Goal: Task Accomplishment & Management: Complete application form

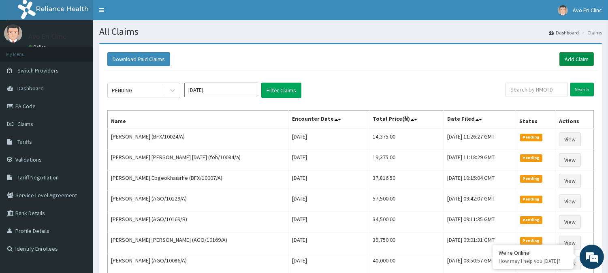
click at [575, 64] on link "Add Claim" at bounding box center [577, 59] width 34 height 14
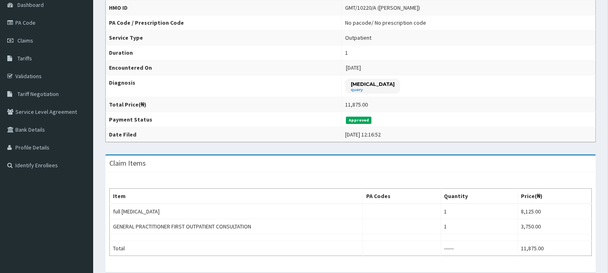
scroll to position [45, 0]
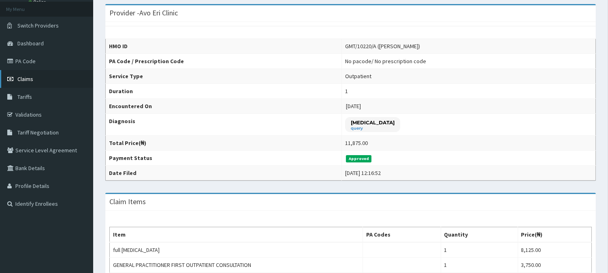
click at [34, 84] on link "Claims" at bounding box center [46, 79] width 93 height 18
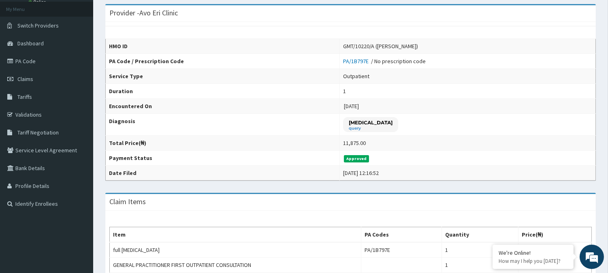
scroll to position [72, 0]
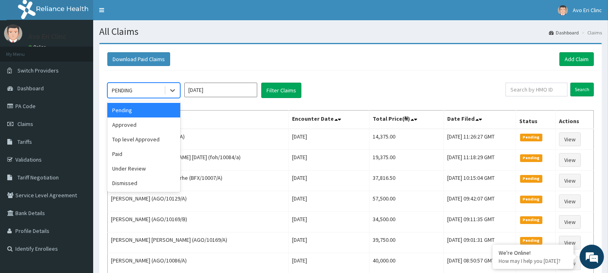
click at [164, 94] on div "PENDING" at bounding box center [136, 90] width 56 height 13
click at [164, 138] on div "Top level Approved" at bounding box center [143, 139] width 73 height 15
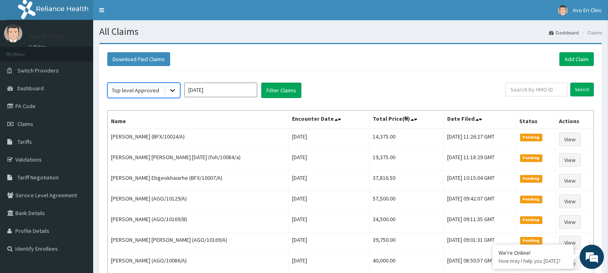
click at [172, 96] on div at bounding box center [172, 90] width 15 height 15
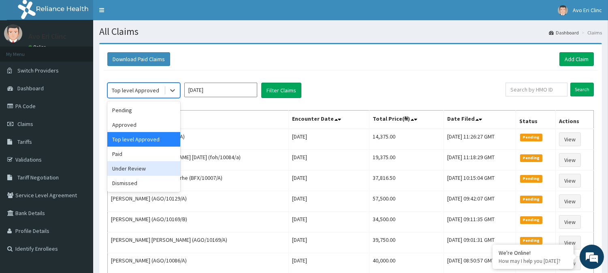
click at [152, 167] on div "Under Review" at bounding box center [143, 168] width 73 height 15
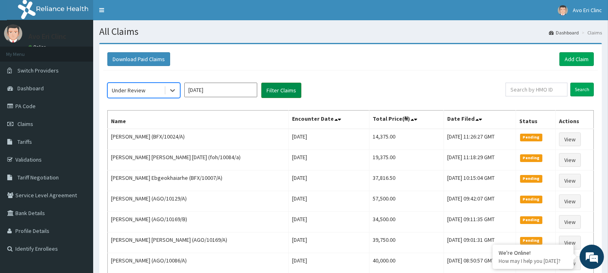
click at [298, 88] on button "Filter Claims" at bounding box center [281, 90] width 40 height 15
click at [294, 91] on button "Filter Claims" at bounding box center [281, 90] width 40 height 15
click at [280, 90] on button "Filter Claims" at bounding box center [281, 90] width 40 height 15
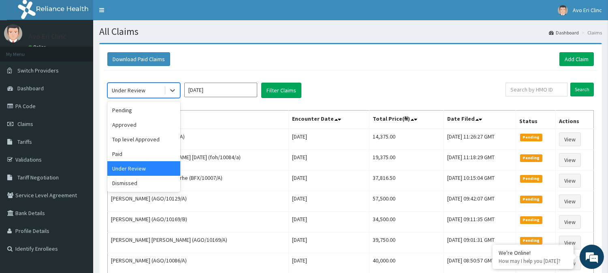
click at [160, 88] on div "Under Review" at bounding box center [136, 90] width 56 height 13
click at [160, 113] on div "Pending" at bounding box center [143, 110] width 73 height 15
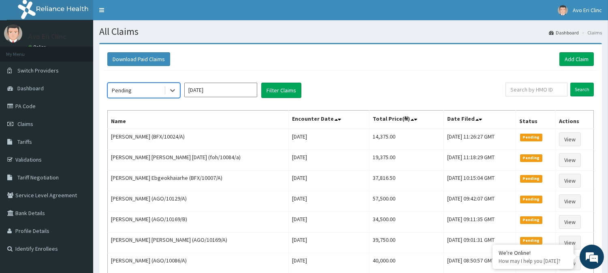
click at [130, 112] on th "Name" at bounding box center [198, 120] width 181 height 19
click at [143, 100] on div "Pending Oct 2025 Filter Claims Search Name Encounter Date Total Price(₦) Date F…" at bounding box center [350, 241] width 495 height 341
click at [176, 87] on icon at bounding box center [173, 90] width 8 height 8
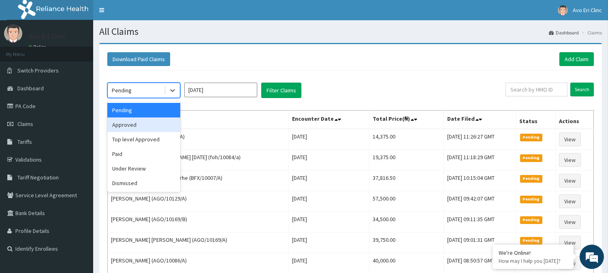
click at [157, 121] on div "Approved" at bounding box center [143, 125] width 73 height 15
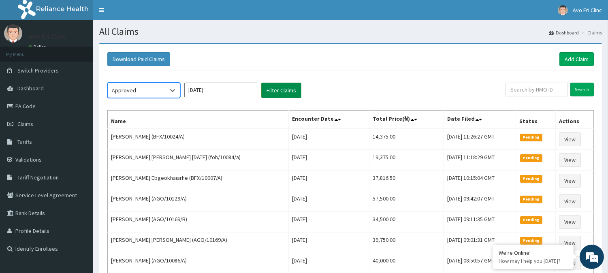
click at [272, 90] on button "Filter Claims" at bounding box center [281, 90] width 40 height 15
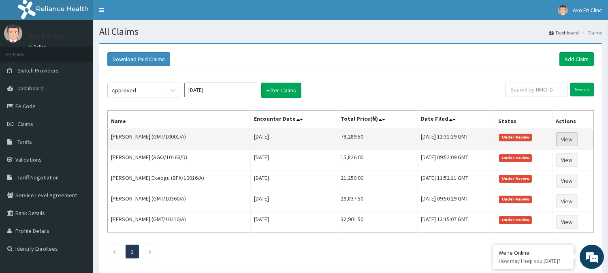
click at [561, 139] on link "View" at bounding box center [568, 140] width 22 height 14
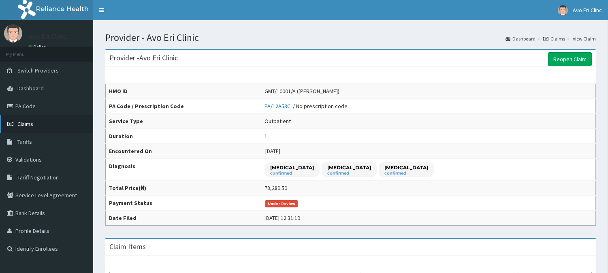
click at [14, 122] on icon at bounding box center [11, 124] width 8 height 6
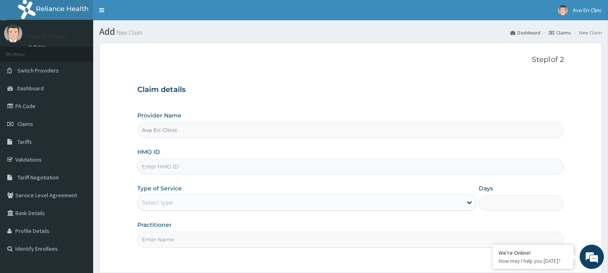
drag, startPoint x: 207, startPoint y: 176, endPoint x: 173, endPoint y: 167, distance: 35.7
paste input "GMT/10424/A"
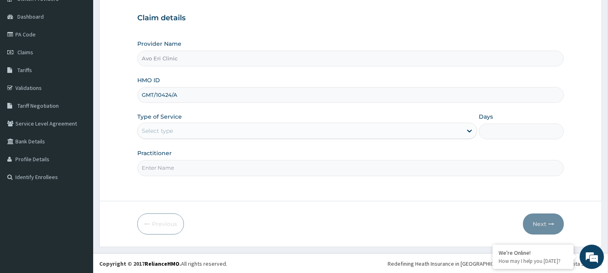
scroll to position [72, 0]
type input "GMT/10424/A"
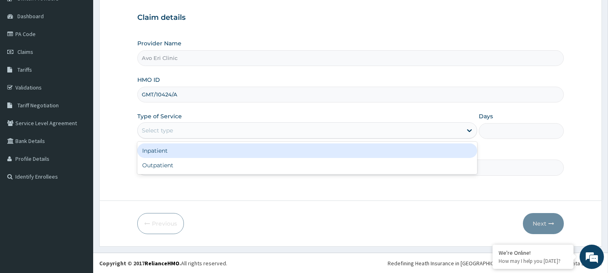
click at [199, 124] on div "Select type" at bounding box center [300, 130] width 325 height 13
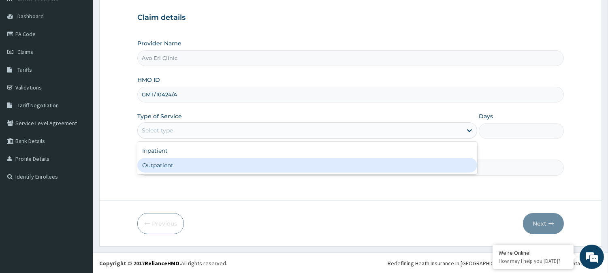
click at [200, 166] on div "Outpatient" at bounding box center [307, 165] width 340 height 15
type input "1"
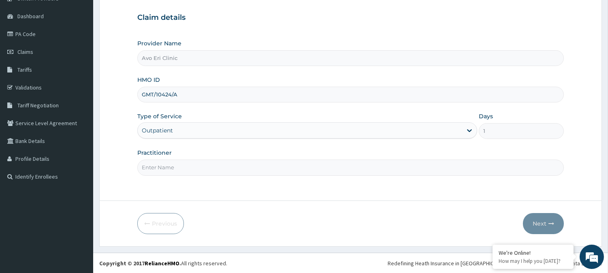
click at [200, 166] on input "Practitioner" at bounding box center [350, 168] width 427 height 16
type input "[PERSON_NAME][GEOGRAPHIC_DATA]"
click at [533, 215] on button "Next" at bounding box center [543, 223] width 41 height 21
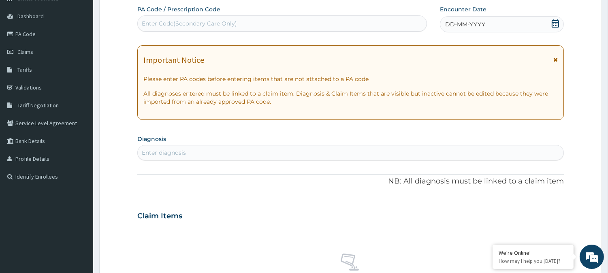
click at [222, 30] on div "Enter Code(Secondary Care Only)" at bounding box center [282, 23] width 289 height 13
paste input "PA/E491FB"
type input "PA/E491FB"
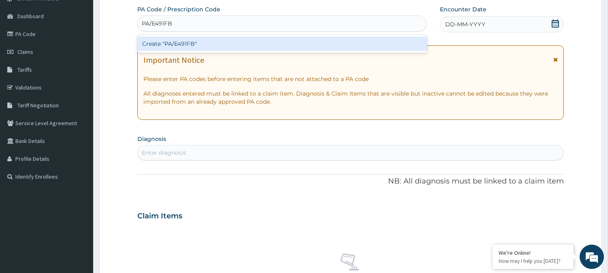
click at [230, 43] on div "Create "PA/E491FB"" at bounding box center [282, 43] width 290 height 15
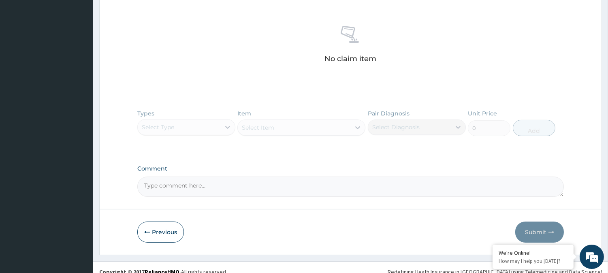
scroll to position [316, 0]
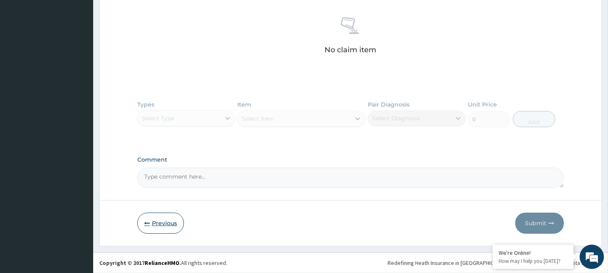
click at [160, 222] on button "Previous" at bounding box center [160, 223] width 47 height 21
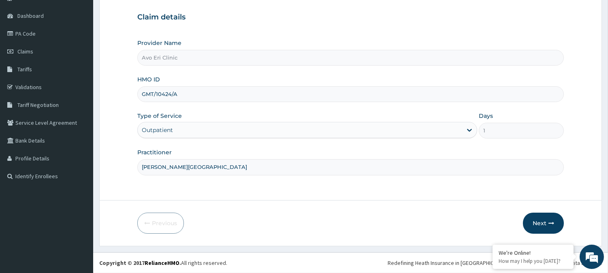
scroll to position [72, 0]
drag, startPoint x: 188, startPoint y: 92, endPoint x: 136, endPoint y: 91, distance: 52.3
click at [136, 91] on form "Step 1 of 2 Claim details Provider Name Avo Eri Clinic HMO ID GMT/10424/A Type …" at bounding box center [350, 109] width 503 height 276
paste input "AGO/10086"
type input "AGO/10086/A"
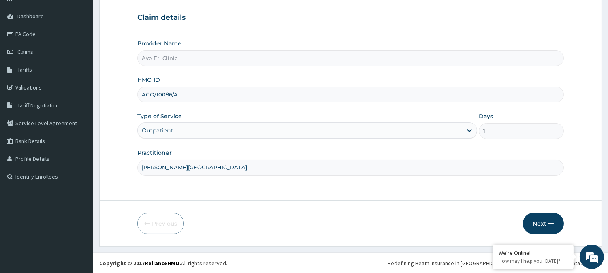
click at [541, 225] on button "Next" at bounding box center [543, 223] width 41 height 21
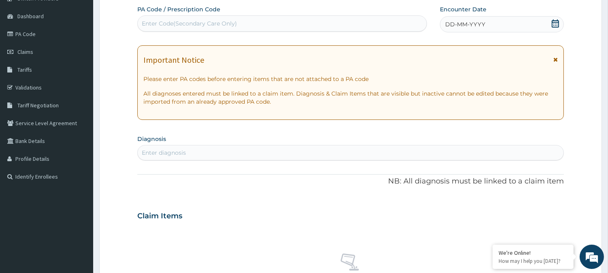
click at [254, 23] on div "Enter Code(Secondary Care Only)" at bounding box center [282, 23] width 289 height 13
paste input "PA/9CE523"
type input "PA/9CE523"
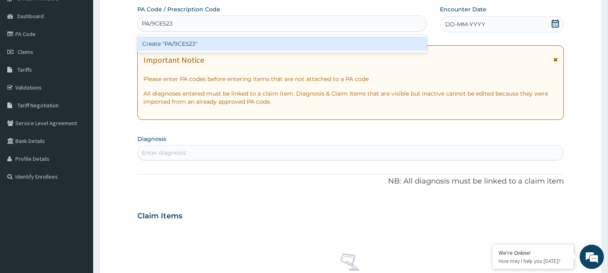
click at [253, 49] on div "Create "PA/9CE523"" at bounding box center [282, 43] width 290 height 15
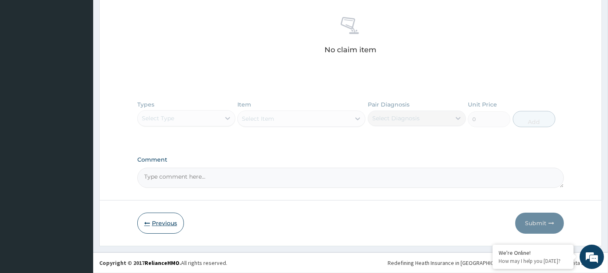
click at [165, 225] on button "Previous" at bounding box center [160, 223] width 47 height 21
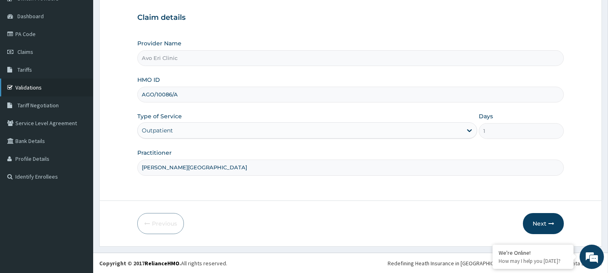
drag, startPoint x: 216, startPoint y: 100, endPoint x: 51, endPoint y: 91, distance: 166.0
click at [51, 91] on div "R EL Toggle navigation Avo Eri Clinc Avo Eri Clinc - avoeri234@gmail.com Member…" at bounding box center [304, 101] width 608 height 346
paste input "GMT/10001/B"
type input "GMT/10001/B"
click at [527, 214] on div "Next" at bounding box center [543, 223] width 41 height 21
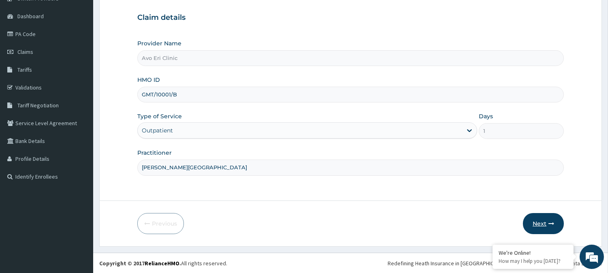
click at [528, 219] on button "Next" at bounding box center [543, 223] width 41 height 21
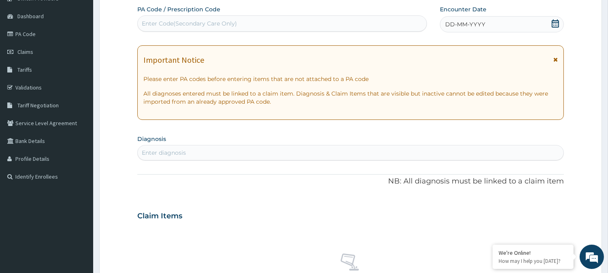
click at [260, 26] on div "Enter Code(Secondary Care Only)" at bounding box center [282, 23] width 289 height 13
paste input "PA/171FE0"
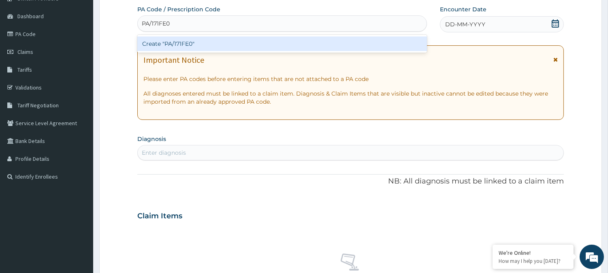
type input "PA/171FE0"
click at [263, 55] on div "PA Code / Prescription Code option Create "PA/171FE0" focused, 1 of 1. 1 result…" at bounding box center [350, 215] width 427 height 420
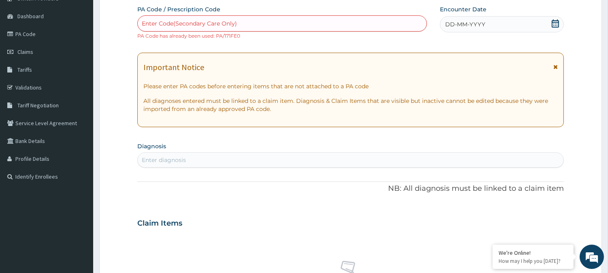
scroll to position [316, 0]
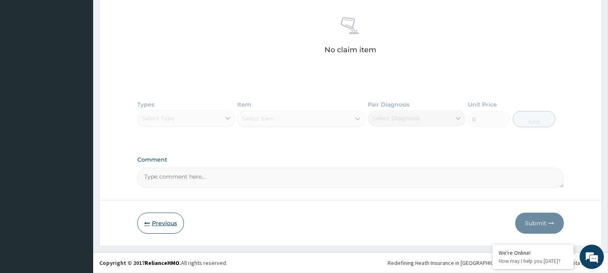
click at [172, 231] on button "Previous" at bounding box center [160, 223] width 47 height 21
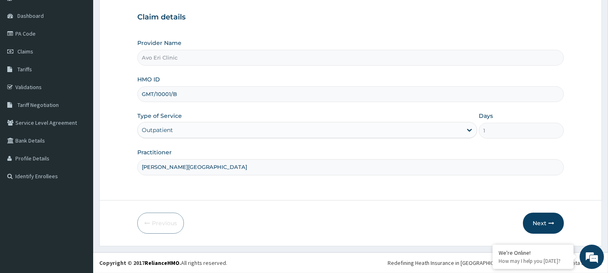
scroll to position [72, 0]
drag, startPoint x: 184, startPoint y: 97, endPoint x: 131, endPoint y: 96, distance: 53.1
click at [131, 96] on form "Step 1 of 2 Claim details Provider Name Avo Eri Clinic HMO ID GMT/10001/B Type …" at bounding box center [350, 109] width 503 height 276
paste input "AGO/10169/A"
type input "AGO/10169/A"
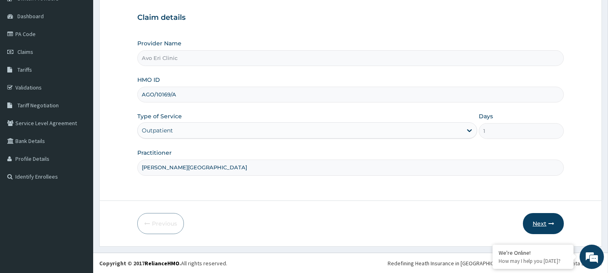
click at [542, 219] on button "Next" at bounding box center [543, 223] width 41 height 21
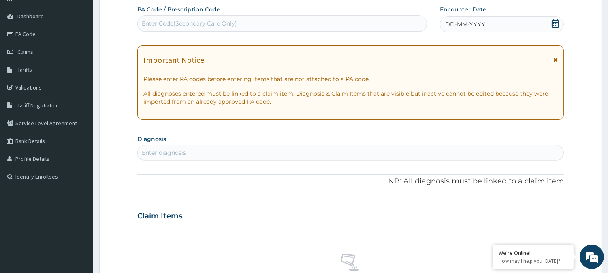
click at [193, 16] on div "Enter Code(Secondary Care Only)" at bounding box center [282, 23] width 290 height 16
paste input "PA/8EFFA1"
type input "PA/8EFFA1"
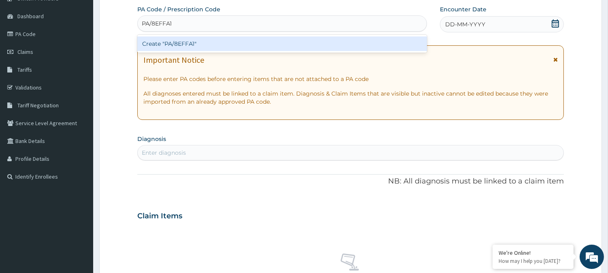
click at [161, 43] on div "Create "PA/8EFFA1"" at bounding box center [282, 43] width 290 height 15
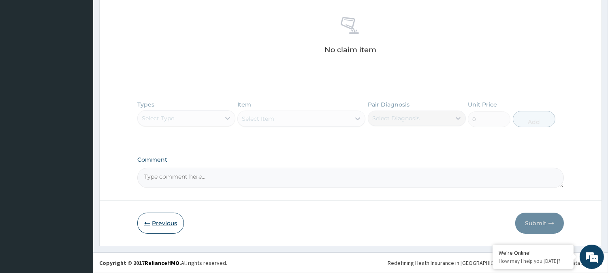
click at [147, 216] on button "Previous" at bounding box center [160, 223] width 47 height 21
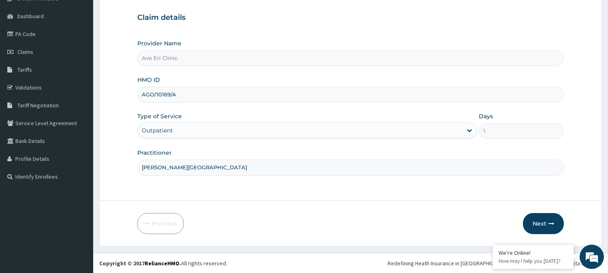
drag, startPoint x: 205, startPoint y: 82, endPoint x: 191, endPoint y: 90, distance: 15.2
click at [191, 90] on div "HMO ID AGO/10169/A" at bounding box center [350, 89] width 427 height 27
drag, startPoint x: 191, startPoint y: 90, endPoint x: 142, endPoint y: 94, distance: 49.3
click at [142, 94] on input "AGO/10169/A" at bounding box center [350, 95] width 427 height 16
paste input "086"
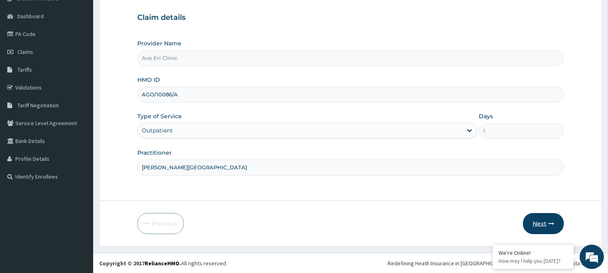
type input "AGO/10086/A"
click at [546, 229] on button "Next" at bounding box center [543, 223] width 41 height 21
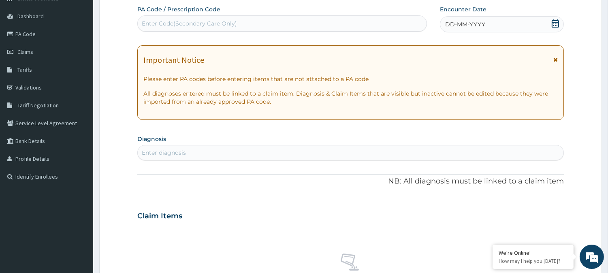
click at [218, 23] on div "Enter Code(Secondary Care Only)" at bounding box center [189, 23] width 95 height 8
paste input "PA/484C56"
type input "PA/484C56"
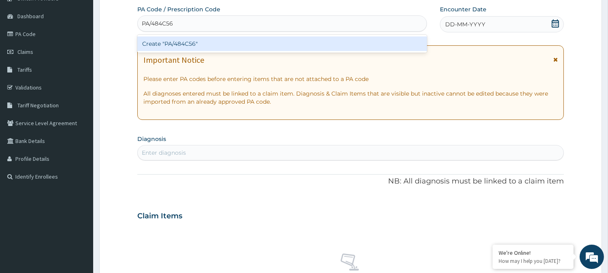
click at [222, 40] on div "Create "PA/484C56"" at bounding box center [282, 43] width 290 height 15
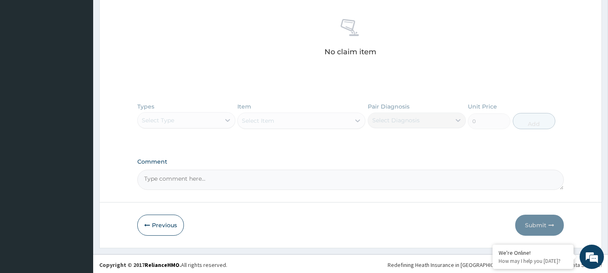
scroll to position [316, 0]
click at [154, 228] on button "Previous" at bounding box center [160, 223] width 47 height 21
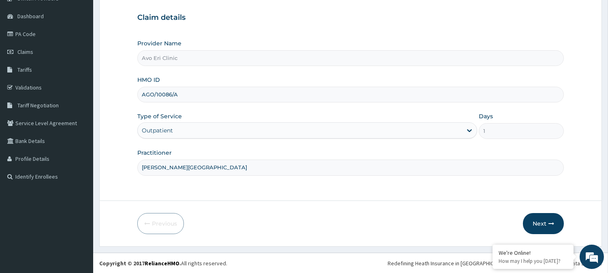
drag, startPoint x: 196, startPoint y: 98, endPoint x: 104, endPoint y: 86, distance: 92.8
click at [104, 85] on form "Step 1 of 2 Claim details Provider Name Avo Eri Clinic HMO ID AGO/10086/A Type …" at bounding box center [350, 109] width 503 height 276
paste input "FOH/10168"
type input "FOH/10168/A"
click at [546, 213] on button "Next" at bounding box center [543, 223] width 41 height 21
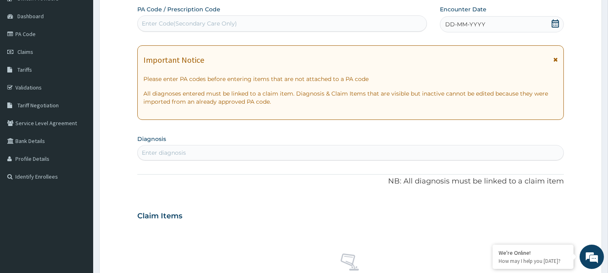
click at [207, 24] on div "Enter Code(Secondary Care Only)" at bounding box center [189, 23] width 95 height 8
paste input "PA/AEBD06"
type input "PA/AEBD06"
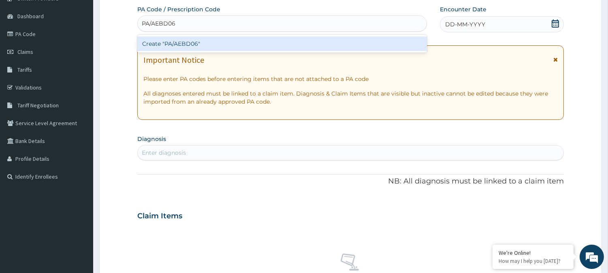
click at [208, 43] on div "Create "PA/AEBD06"" at bounding box center [282, 43] width 290 height 15
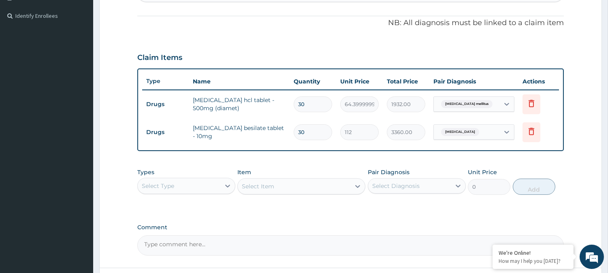
scroll to position [300, 0]
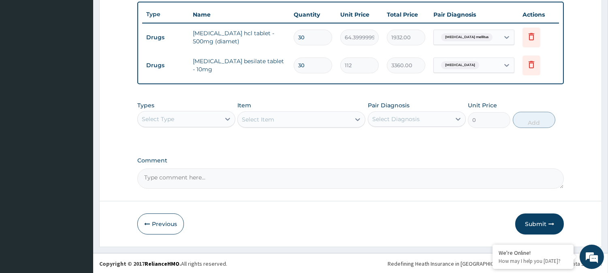
click at [197, 124] on div "Select Type" at bounding box center [179, 119] width 83 height 13
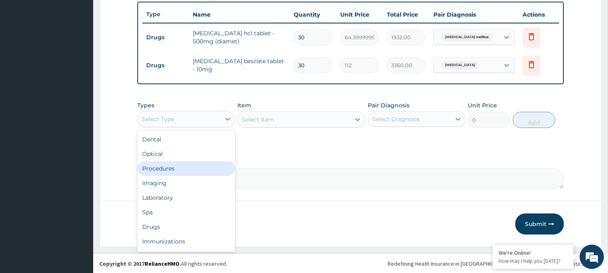
click at [165, 167] on div "Procedures" at bounding box center [186, 168] width 98 height 15
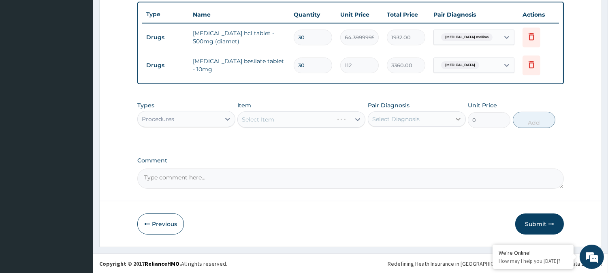
click at [455, 120] on icon at bounding box center [458, 119] width 8 height 8
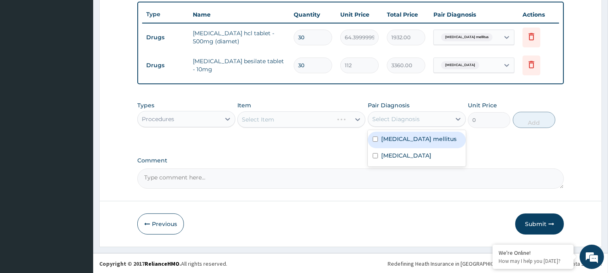
click at [443, 135] on div "Diabetes mellitus" at bounding box center [417, 140] width 98 height 17
checkbox input "true"
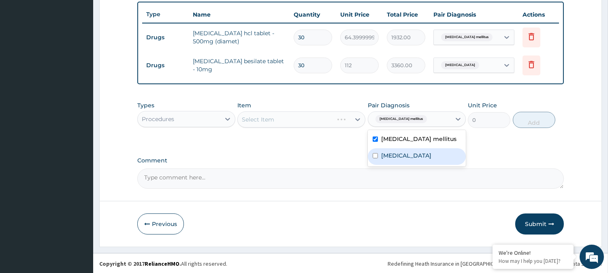
click at [432, 155] on label "Essential hypertension" at bounding box center [406, 156] width 50 height 8
checkbox input "true"
click at [283, 118] on div "Select Item" at bounding box center [294, 119] width 113 height 13
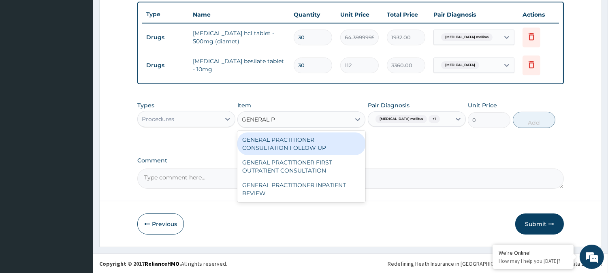
type input "GENERAL PR"
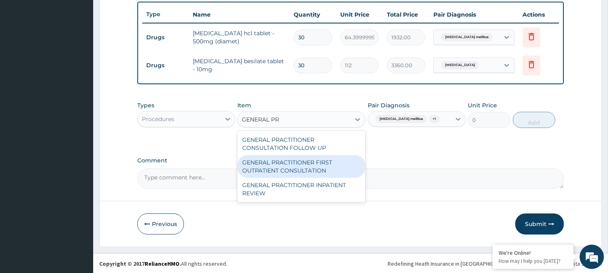
click at [287, 169] on div "GENERAL PRACTITIONER FIRST OUTPATIENT CONSULTATION" at bounding box center [302, 166] width 128 height 23
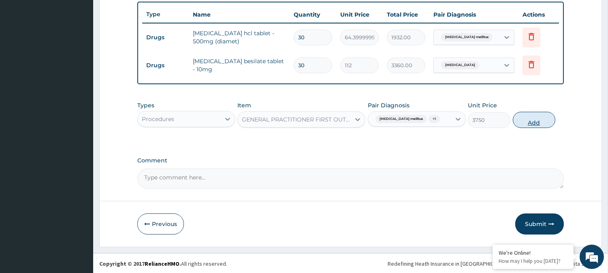
click at [528, 113] on button "Add" at bounding box center [534, 120] width 43 height 16
type input "0"
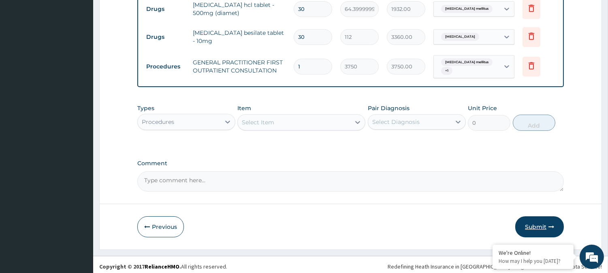
click at [540, 221] on button "Submit" at bounding box center [540, 226] width 49 height 21
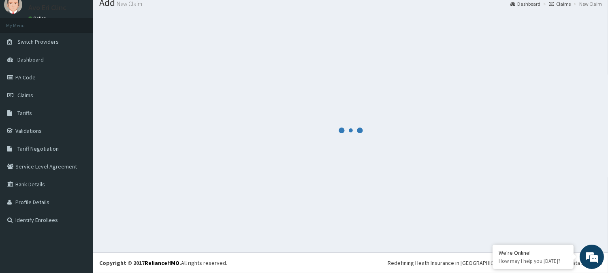
scroll to position [0, 0]
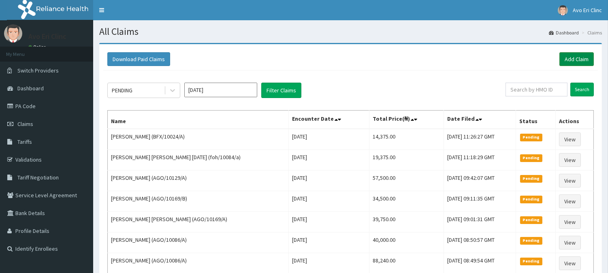
click at [576, 58] on link "Add Claim" at bounding box center [577, 59] width 34 height 14
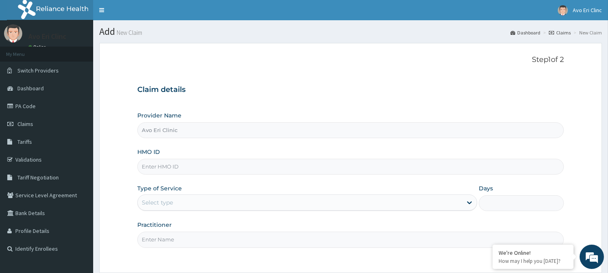
paste input "AGO/10086/A"
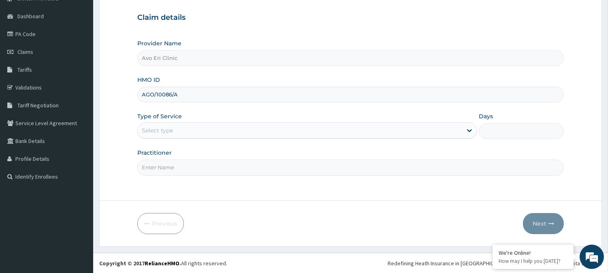
type input "AGO/10086/A"
click at [173, 130] on div "Select type" at bounding box center [300, 130] width 325 height 13
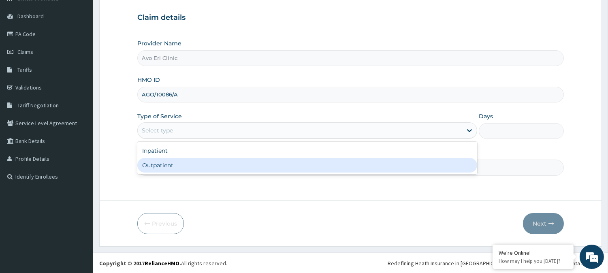
click at [175, 172] on div "Outpatient" at bounding box center [307, 165] width 340 height 15
type input "1"
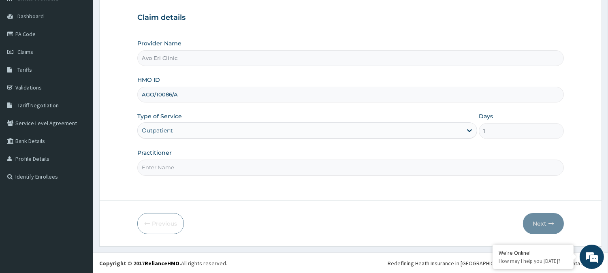
click at [175, 172] on input "Practitioner" at bounding box center [350, 168] width 427 height 16
click at [180, 188] on form "Step 1 of 2 Claim details Provider Name Avo Eri Clinic HMO ID AGO/10086/A Type …" at bounding box center [350, 109] width 503 height 276
drag, startPoint x: 189, startPoint y: 161, endPoint x: 192, endPoint y: 167, distance: 6.2
click at [191, 163] on input "Practitioner" at bounding box center [350, 168] width 427 height 16
type input "[PERSON_NAME][GEOGRAPHIC_DATA]"
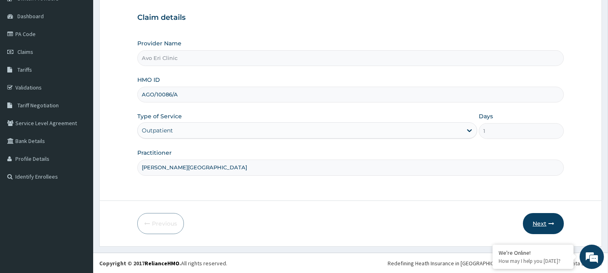
click at [544, 218] on button "Next" at bounding box center [543, 223] width 41 height 21
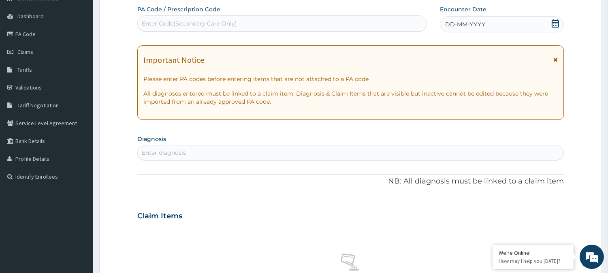
click at [172, 22] on div "Enter Code(Secondary Care Only)" at bounding box center [189, 23] width 95 height 8
paste input "PA/484C56"
type input "PA/484C56"
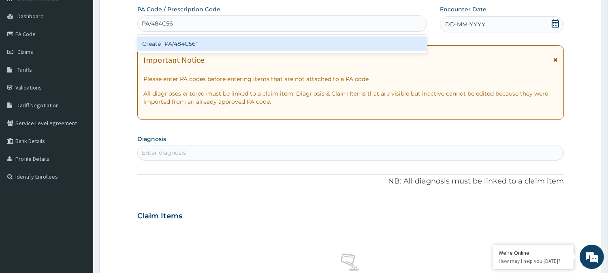
click at [168, 43] on div "Create "PA/484C56"" at bounding box center [282, 43] width 290 height 15
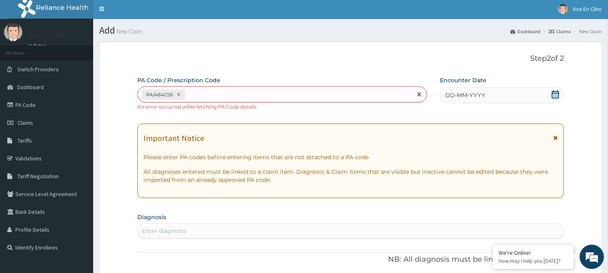
scroll to position [0, 0]
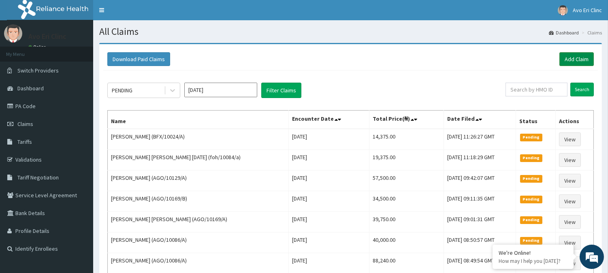
click at [574, 56] on link "Add Claim" at bounding box center [577, 59] width 34 height 14
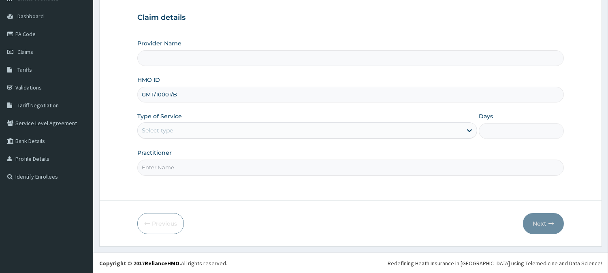
click at [154, 93] on input "GMT/10001/B" at bounding box center [350, 95] width 427 height 16
type input "GMT/10001/B"
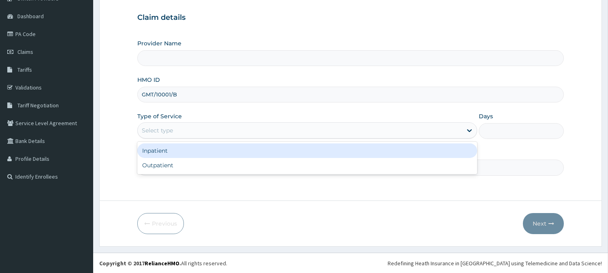
click at [159, 130] on div "Select type" at bounding box center [157, 130] width 31 height 8
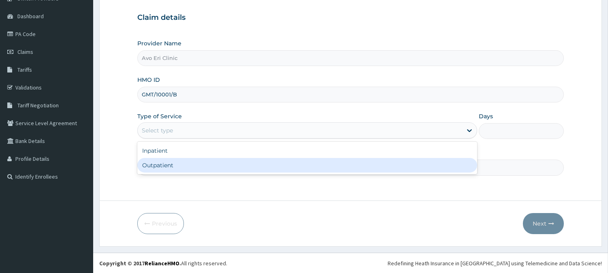
type input "Avo Eri Clinic"
click at [169, 169] on div "Outpatient" at bounding box center [307, 165] width 340 height 15
type input "1"
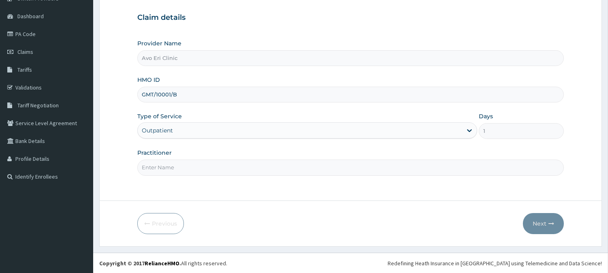
click at [169, 169] on input "Practitioner" at bounding box center [350, 168] width 427 height 16
type input "[PERSON_NAME][GEOGRAPHIC_DATA]"
click at [554, 216] on button "Next" at bounding box center [543, 223] width 41 height 21
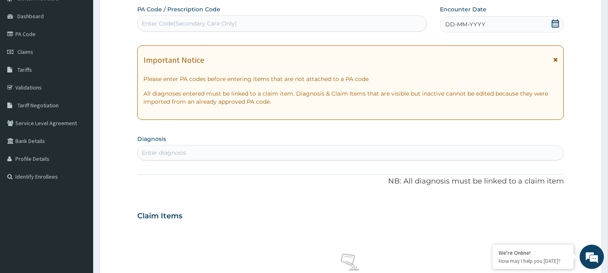
click at [237, 21] on div "Enter Code(Secondary Care Only)" at bounding box center [282, 23] width 289 height 13
paste input "PA/171FE0"
type input "PA/171FE0"
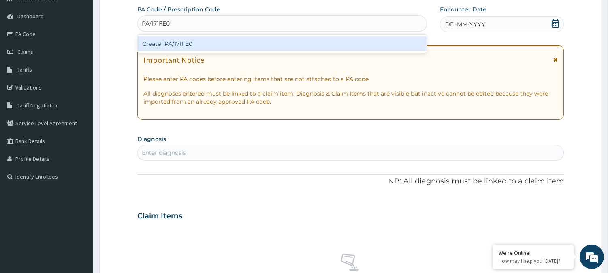
click at [257, 45] on div "Create "PA/171FE0"" at bounding box center [282, 43] width 290 height 15
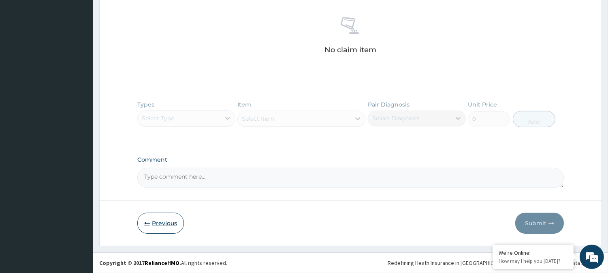
drag, startPoint x: 161, startPoint y: 218, endPoint x: 162, endPoint y: 213, distance: 5.5
click at [161, 218] on button "Previous" at bounding box center [160, 223] width 47 height 21
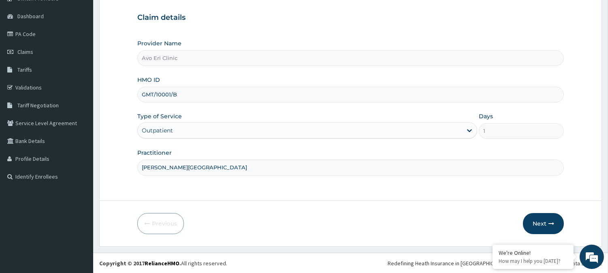
drag, startPoint x: 186, startPoint y: 92, endPoint x: 139, endPoint y: 92, distance: 46.6
click at [139, 92] on input "GMT/10001/B" at bounding box center [350, 95] width 427 height 16
paste input "AGO/10169"
type input "AGO/10169/B"
click at [544, 219] on button "Next" at bounding box center [543, 223] width 41 height 21
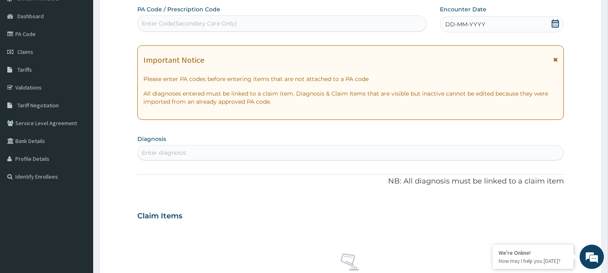
click at [276, 19] on div "Enter Code(Secondary Care Only)" at bounding box center [282, 23] width 289 height 13
paste input "PA/D1D560"
type input "PA/D1D560"
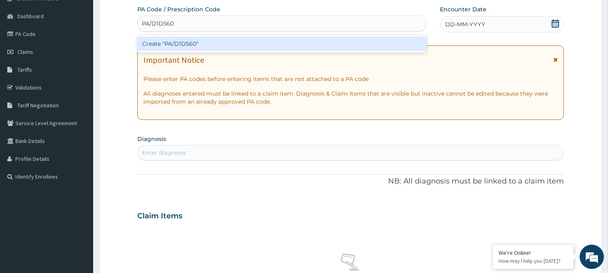
click at [280, 44] on div "Create "PA/D1D560"" at bounding box center [282, 43] width 290 height 15
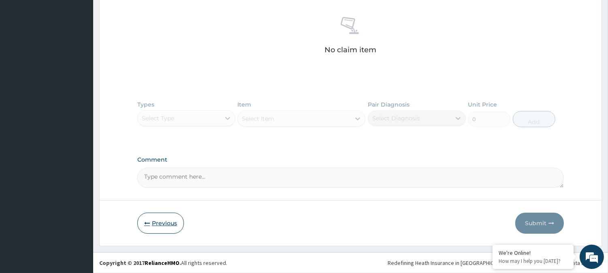
click at [170, 219] on button "Previous" at bounding box center [160, 223] width 47 height 21
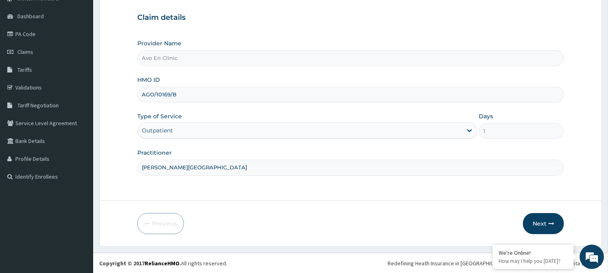
drag, startPoint x: 211, startPoint y: 90, endPoint x: 101, endPoint y: 95, distance: 110.8
click at [101, 95] on form "Step 1 of 2 Claim details Provider Name Avo Eri Clinic HMO ID AGO/10169/B Type …" at bounding box center [350, 109] width 503 height 276
paste input "018/A"
type input "AGO/10018/A"
click at [545, 225] on button "Next" at bounding box center [543, 223] width 41 height 21
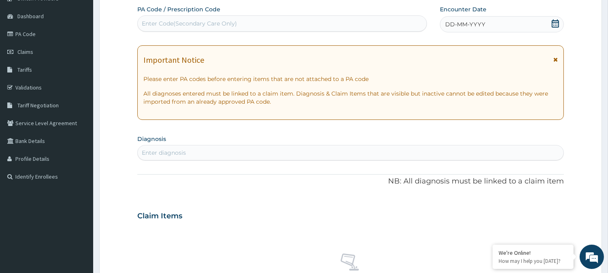
click at [216, 23] on div "Enter Code(Secondary Care Only)" at bounding box center [189, 23] width 95 height 8
paste input "PA/E68709"
type input "PA/E68709"
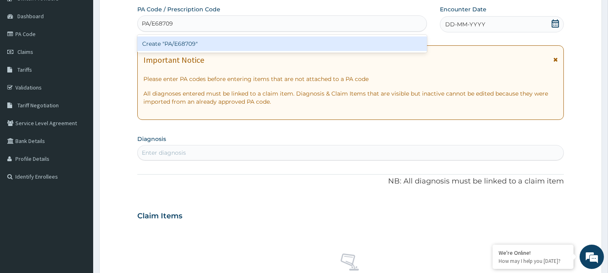
click at [183, 49] on div "Create "PA/E68709"" at bounding box center [282, 43] width 290 height 15
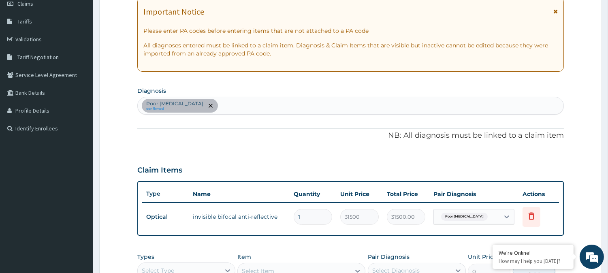
scroll to position [163, 0]
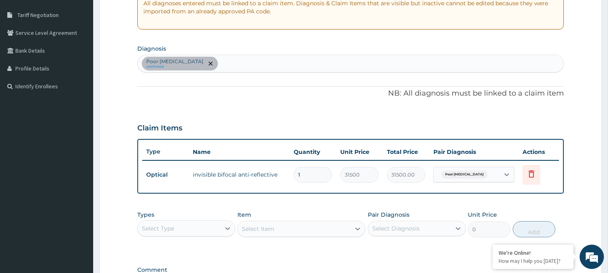
click at [207, 237] on div "Types Select Type Item Select Item Pair Diagnosis Select Diagnosis Unit Price 0…" at bounding box center [350, 224] width 427 height 35
click at [209, 232] on div "Select Type" at bounding box center [179, 228] width 83 height 13
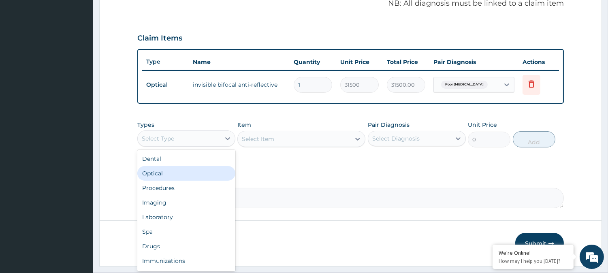
click at [186, 167] on div "Optical" at bounding box center [186, 173] width 98 height 15
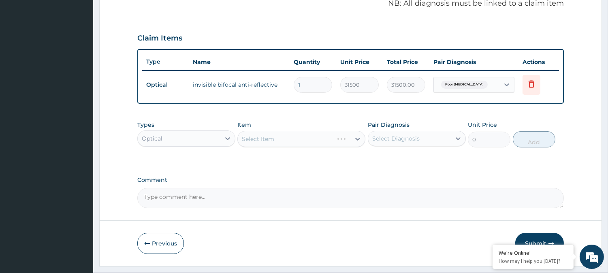
click at [398, 143] on div "Select Diagnosis" at bounding box center [409, 138] width 83 height 13
click at [399, 158] on label "Poor visual acuity" at bounding box center [414, 158] width 66 height 8
checkbox input "true"
click at [341, 135] on div "Select Item" at bounding box center [294, 139] width 113 height 13
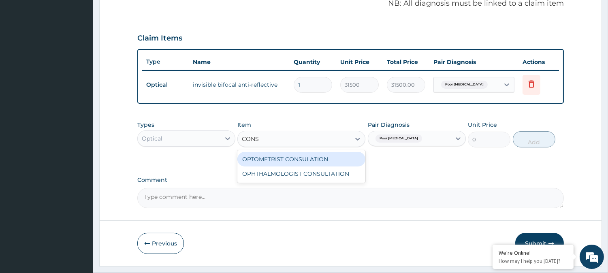
type input "CONSU"
click at [347, 160] on div "OPTOMETRIST CONSULATION" at bounding box center [302, 159] width 128 height 15
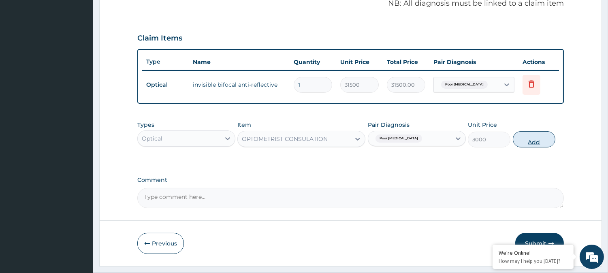
drag, startPoint x: 532, startPoint y: 141, endPoint x: 530, endPoint y: 165, distance: 24.4
click at [533, 141] on button "Add" at bounding box center [534, 139] width 43 height 16
type input "0"
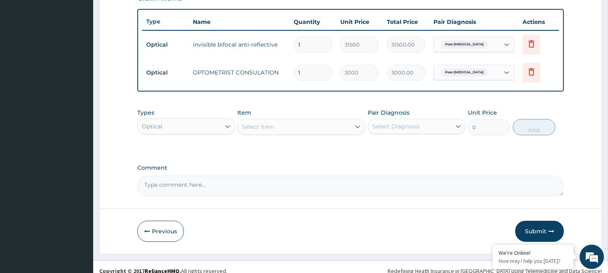
scroll to position [300, 0]
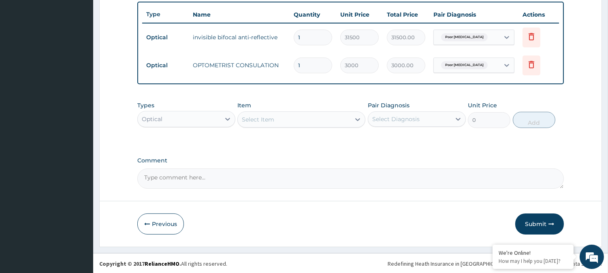
drag, startPoint x: 543, startPoint y: 216, endPoint x: 498, endPoint y: 191, distance: 51.9
click at [542, 216] on button "Submit" at bounding box center [540, 224] width 49 height 21
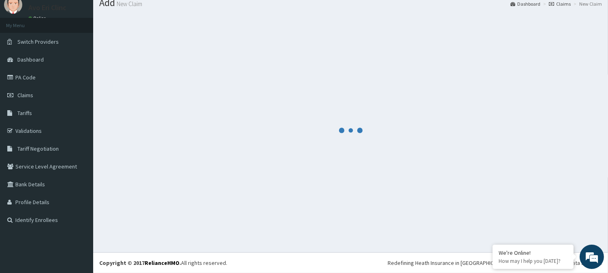
scroll to position [29, 0]
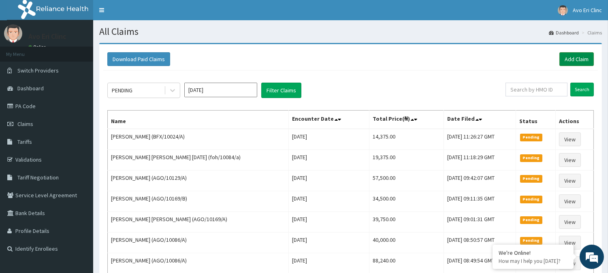
click at [580, 58] on link "Add Claim" at bounding box center [577, 59] width 34 height 14
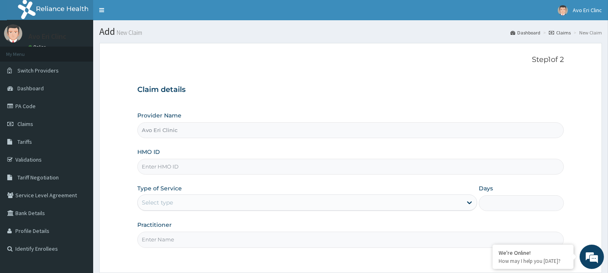
paste input "AGO/10018/A"
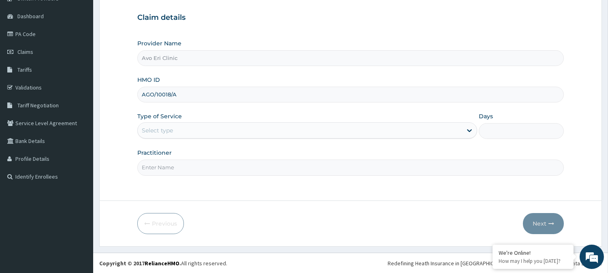
click at [151, 91] on input "AGO/10018/A" at bounding box center [350, 95] width 427 height 16
type input "AGO/10018/A"
click at [185, 129] on div "Select type" at bounding box center [300, 130] width 325 height 13
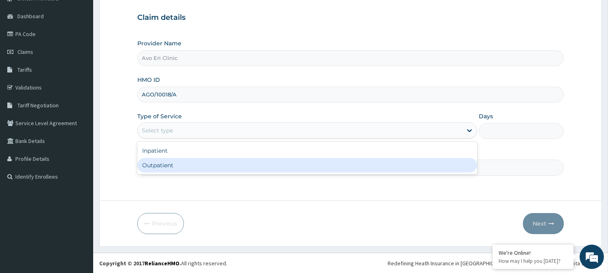
click at [187, 167] on div "Outpatient" at bounding box center [307, 165] width 340 height 15
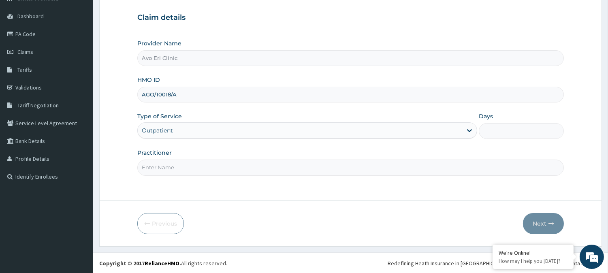
type input "1"
click at [186, 167] on input "Practitioner" at bounding box center [350, 168] width 427 height 16
type input "[PERSON_NAME][GEOGRAPHIC_DATA]"
click at [527, 220] on button "Next" at bounding box center [543, 223] width 41 height 21
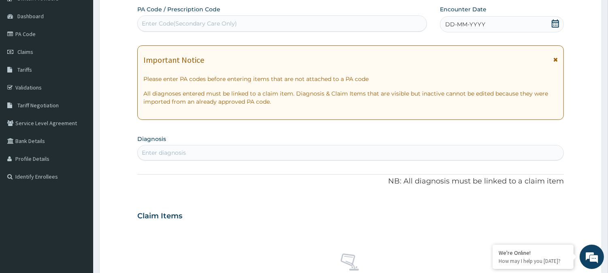
scroll to position [298, 0]
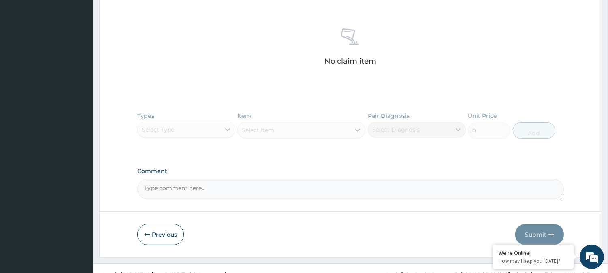
click at [151, 234] on button "Previous" at bounding box center [160, 234] width 47 height 21
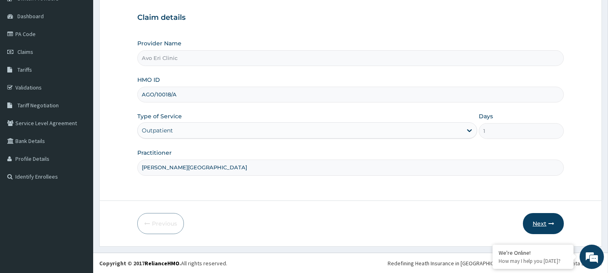
click at [560, 216] on button "Next" at bounding box center [543, 223] width 41 height 21
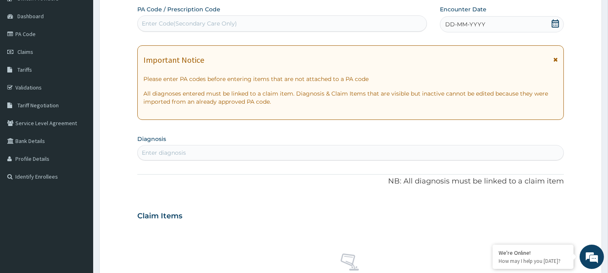
drag, startPoint x: 300, startPoint y: 15, endPoint x: 304, endPoint y: 26, distance: 11.8
click at [299, 18] on div "Enter Code(Secondary Care Only)" at bounding box center [282, 23] width 290 height 16
paste input "PA/BC2FBA"
type input "PA/BC2FBA"
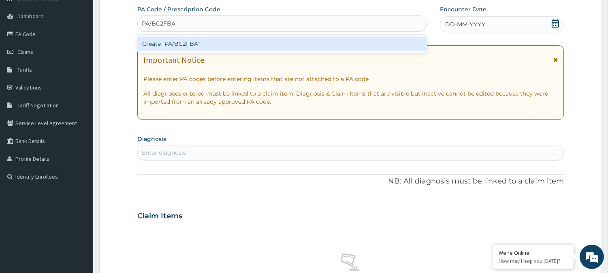
click at [320, 43] on div "Create "PA/BC2FBA"" at bounding box center [282, 43] width 290 height 15
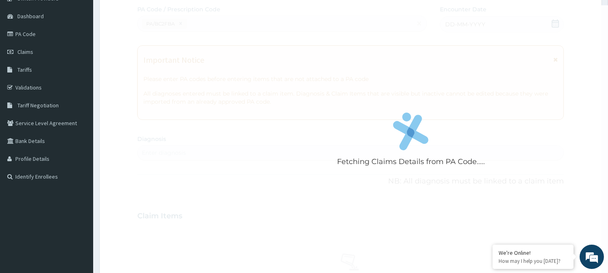
drag, startPoint x: 475, startPoint y: 56, endPoint x: 225, endPoint y: 96, distance: 254.2
click at [225, 96] on div "Fetching Claims Details from PA Code....." at bounding box center [411, 141] width 548 height 273
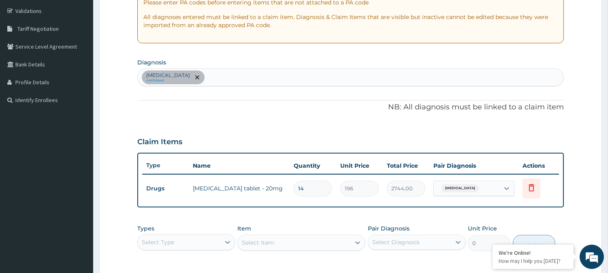
scroll to position [272, 0]
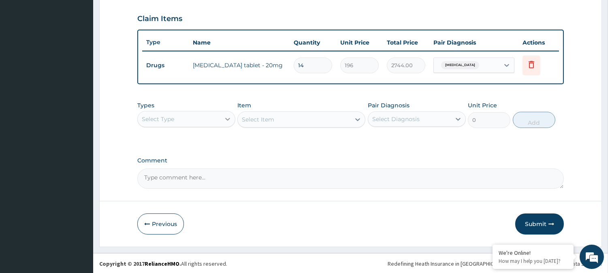
click at [221, 116] on div at bounding box center [228, 119] width 15 height 15
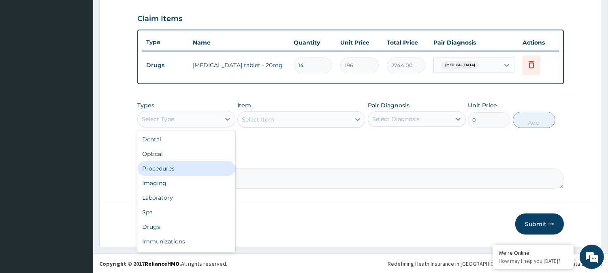
click at [205, 168] on div "Procedures" at bounding box center [186, 168] width 98 height 15
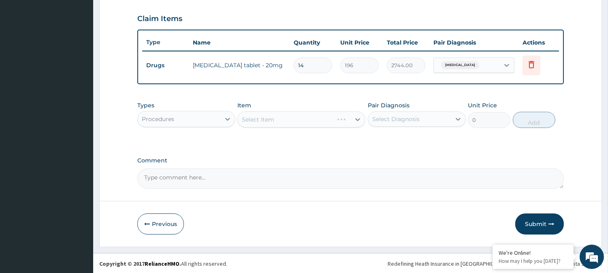
click at [409, 118] on div "Select Diagnosis" at bounding box center [396, 119] width 47 height 8
click at [408, 139] on label "[MEDICAL_DATA]" at bounding box center [406, 139] width 50 height 8
checkbox input "true"
click at [269, 116] on div "Select Item" at bounding box center [258, 120] width 32 height 8
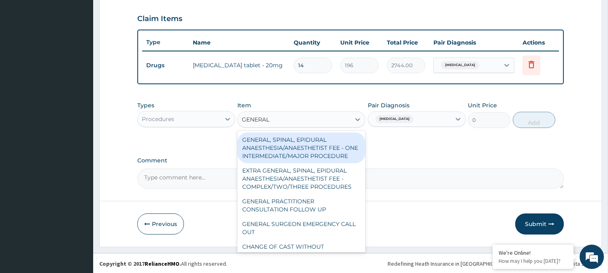
type input "GENERAL P"
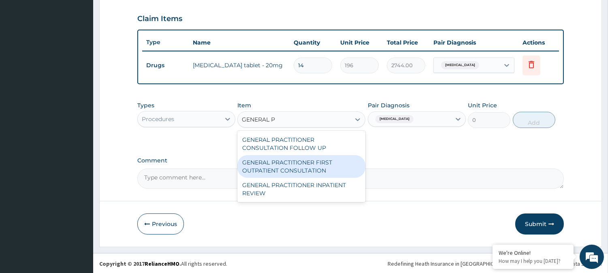
click at [317, 160] on div "GENERAL PRACTITIONER FIRST OUTPATIENT CONSULTATION" at bounding box center [302, 166] width 128 height 23
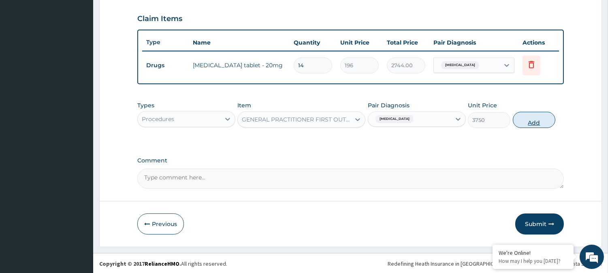
click at [518, 120] on button "Add" at bounding box center [534, 120] width 43 height 16
type input "0"
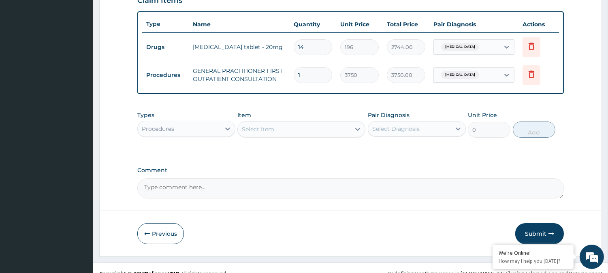
scroll to position [300, 0]
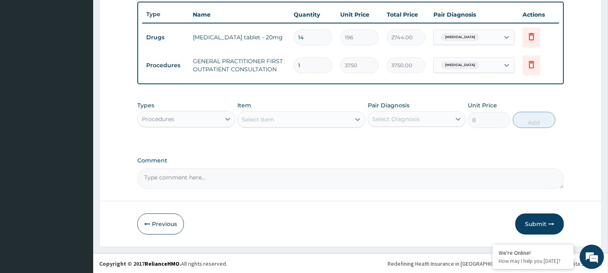
click at [552, 230] on button "Submit" at bounding box center [540, 224] width 49 height 21
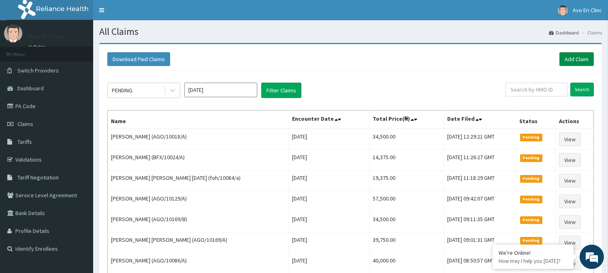
click at [582, 58] on link "Add Claim" at bounding box center [577, 59] width 34 height 14
click at [578, 57] on link "Add Claim" at bounding box center [577, 59] width 34 height 14
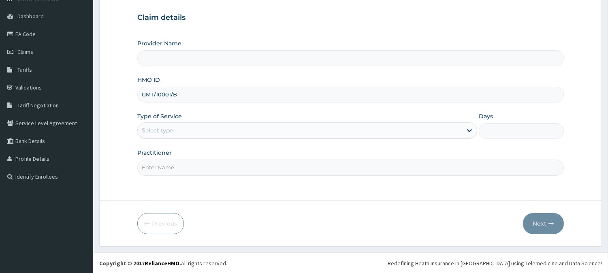
type input "GMT/10001/B"
click at [205, 121] on div "Type of Service Select type" at bounding box center [307, 125] width 340 height 27
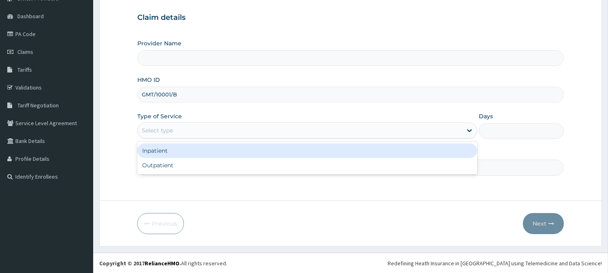
click at [211, 126] on div "Select type" at bounding box center [300, 130] width 325 height 13
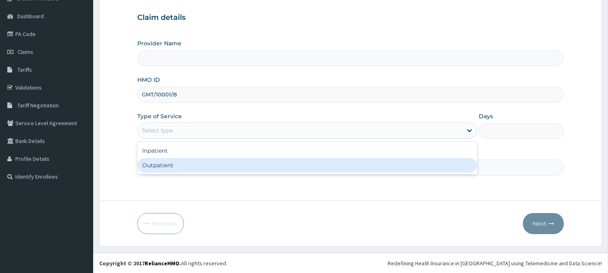
click at [212, 168] on div "Outpatient" at bounding box center [307, 165] width 340 height 15
type input "1"
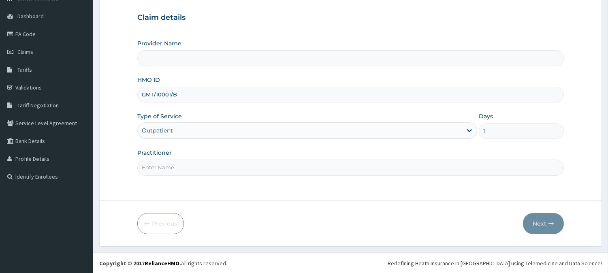
click at [212, 168] on input "Practitioner" at bounding box center [350, 168] width 427 height 16
type input "Avo Eri Clinic"
type input "DR. MAYOWA"
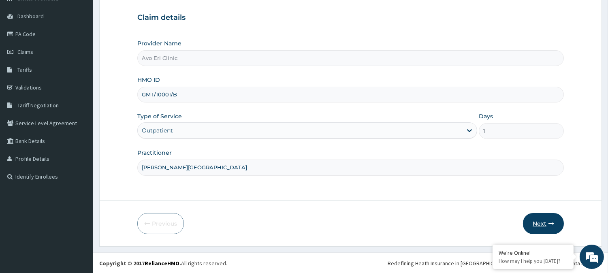
drag, startPoint x: 546, startPoint y: 211, endPoint x: 546, endPoint y: 219, distance: 8.1
click at [546, 212] on form "Step 1 of 2 Claim details Provider Name Avo Eri Clinic HMO ID GMT/10001/B Type …" at bounding box center [350, 109] width 503 height 276
click at [545, 220] on button "Next" at bounding box center [543, 223] width 41 height 21
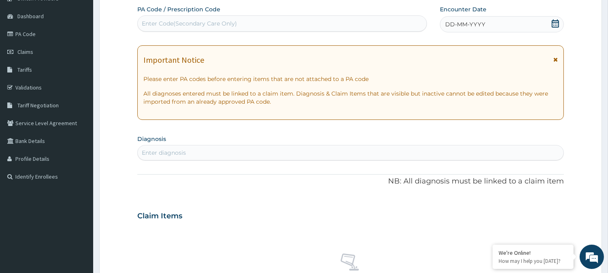
click at [238, 29] on div "Enter Code(Secondary Care Only)" at bounding box center [282, 23] width 289 height 13
paste input "PA/77AEE2"
type input "PA/77AEE2"
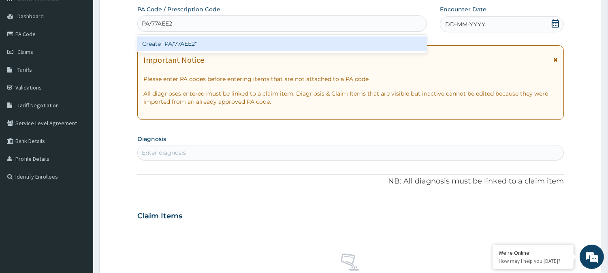
click at [240, 44] on div "Create "PA/77AEE2"" at bounding box center [282, 43] width 290 height 15
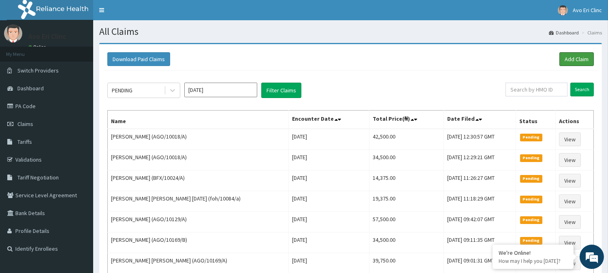
drag, startPoint x: 574, startPoint y: 57, endPoint x: 478, endPoint y: 34, distance: 98.8
click at [575, 57] on link "Add Claim" at bounding box center [577, 59] width 34 height 14
click at [578, 62] on link "Add Claim" at bounding box center [577, 59] width 34 height 14
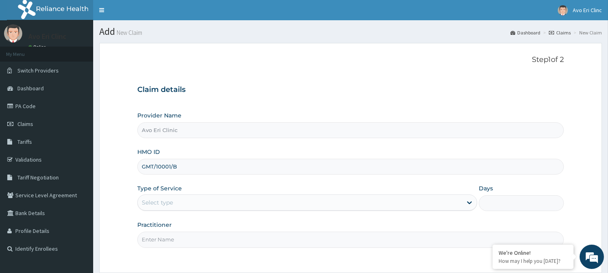
scroll to position [72, 0]
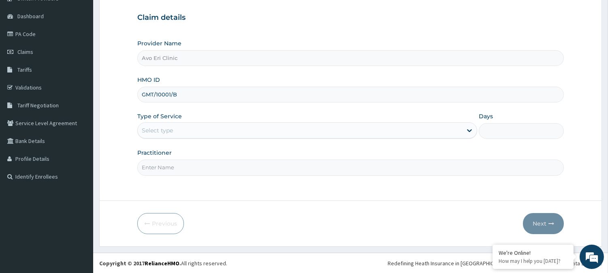
type input "GMT/10001/B"
click at [165, 128] on div "Select type" at bounding box center [157, 130] width 31 height 8
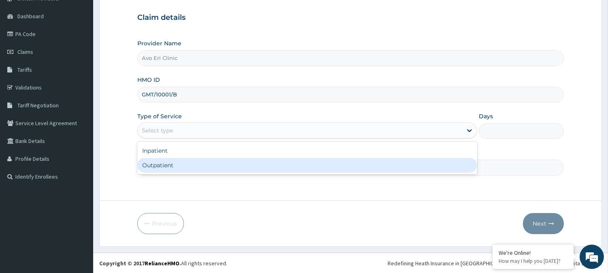
click at [168, 164] on div "Outpatient" at bounding box center [307, 165] width 340 height 15
type input "1"
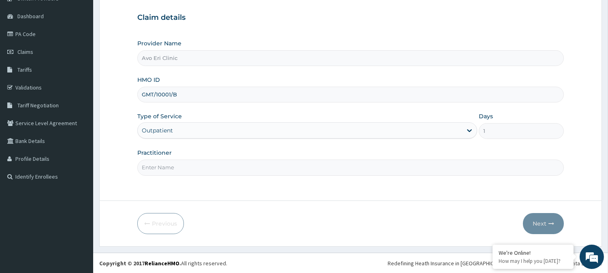
click at [168, 164] on input "Practitioner" at bounding box center [350, 168] width 427 height 16
type input "[PERSON_NAME][GEOGRAPHIC_DATA]"
click at [537, 218] on button "Next" at bounding box center [543, 223] width 41 height 21
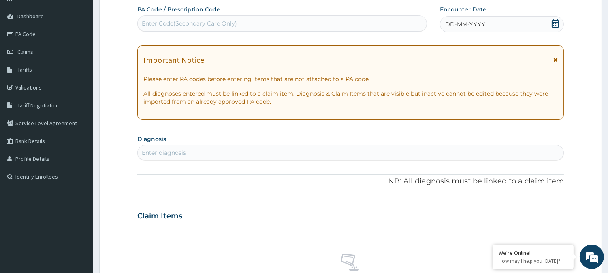
scroll to position [0, 0]
click at [212, 21] on div "Enter Code(Secondary Care Only)" at bounding box center [189, 23] width 95 height 8
type input "V"
paste input "PA/77AEE2"
type input "PA/77AEE2"
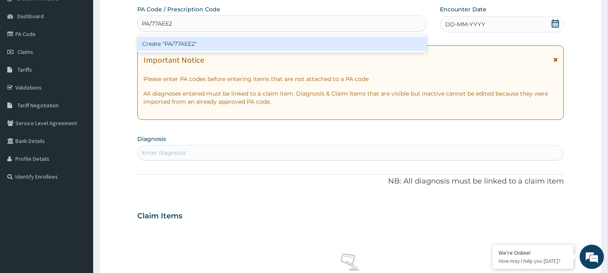
click at [212, 46] on div "Create "PA/77AEE2"" at bounding box center [282, 43] width 290 height 15
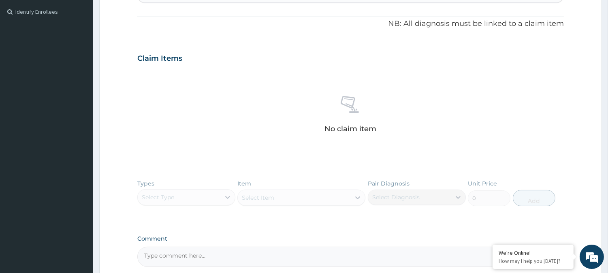
scroll to position [316, 0]
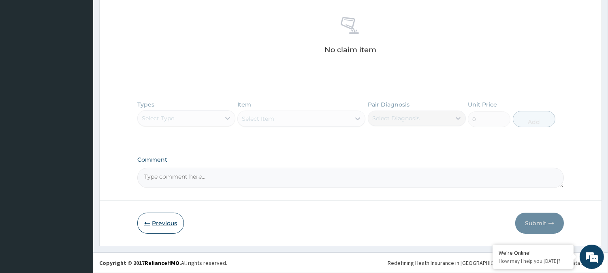
click at [164, 223] on button "Previous" at bounding box center [160, 223] width 47 height 21
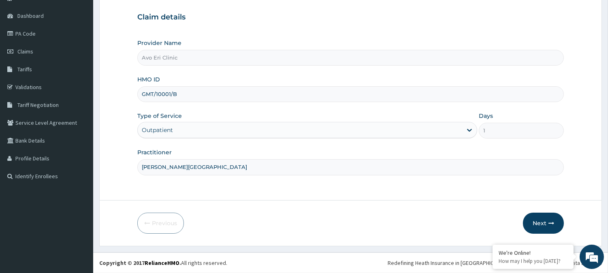
scroll to position [72, 0]
drag, startPoint x: 191, startPoint y: 94, endPoint x: 120, endPoint y: 84, distance: 71.1
click at [120, 84] on form "Step 1 of 2 Claim details Provider Name Avo Eri Clinic HMO ID GMT/10001/B Type …" at bounding box center [350, 109] width 503 height 276
paste input "AGO/10018/A"
type input "AGO/10018/A"
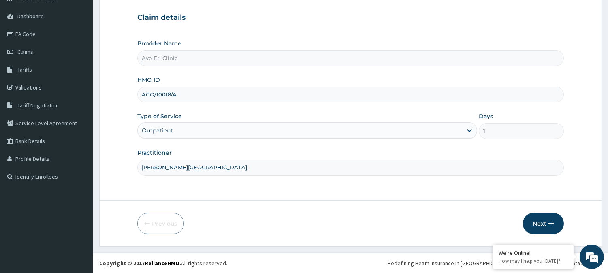
click at [538, 222] on button "Next" at bounding box center [543, 223] width 41 height 21
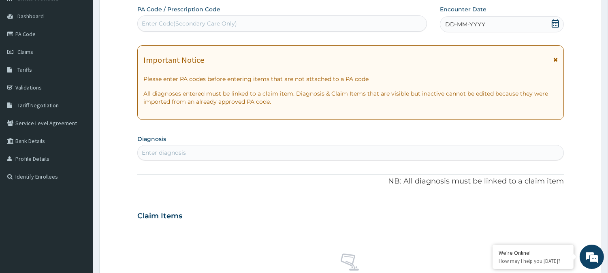
click at [182, 23] on div "Enter Code(Secondary Care Only)" at bounding box center [189, 23] width 95 height 8
paste input "PA/2C1782"
type input "PA/2C1782"
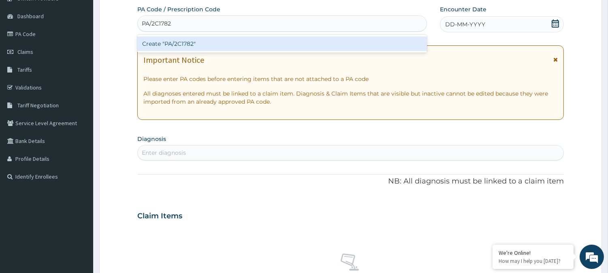
click at [195, 43] on div "Create "PA/2C1782"" at bounding box center [282, 43] width 290 height 15
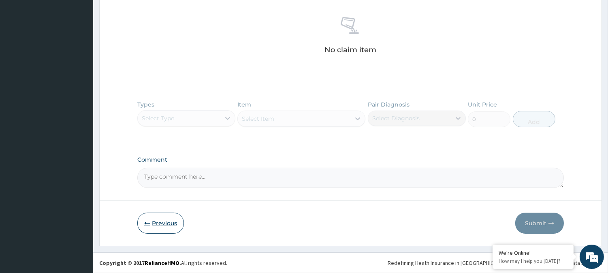
click at [167, 220] on button "Previous" at bounding box center [160, 223] width 47 height 21
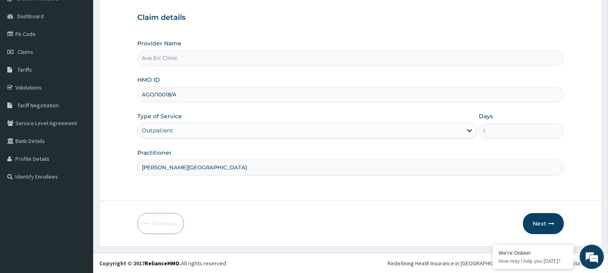
drag, startPoint x: 190, startPoint y: 88, endPoint x: 136, endPoint y: 90, distance: 53.5
click at [136, 90] on form "Step 1 of 2 Claim details Provider Name [PERSON_NAME] Clinic HMO ID AGO/10018/A…" at bounding box center [350, 109] width 503 height 276
paste input "86"
type input "AGO/10086/A"
click at [551, 219] on button "Next" at bounding box center [543, 223] width 41 height 21
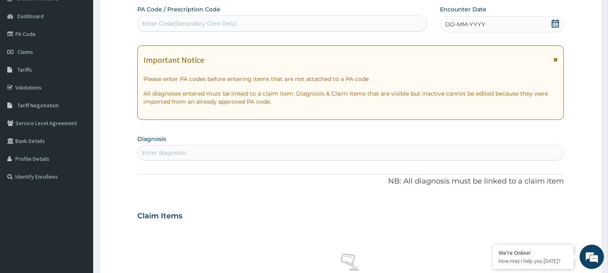
click at [189, 18] on div "Enter Code(Secondary Care Only)" at bounding box center [282, 23] width 289 height 13
paste input "PA/2665C9"
type input "PA/2665C9"
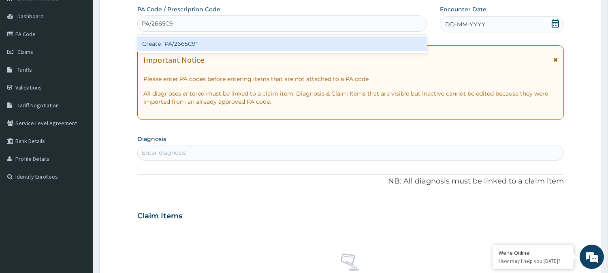
click at [193, 39] on div "Create "PA/2665C9"" at bounding box center [282, 43] width 290 height 15
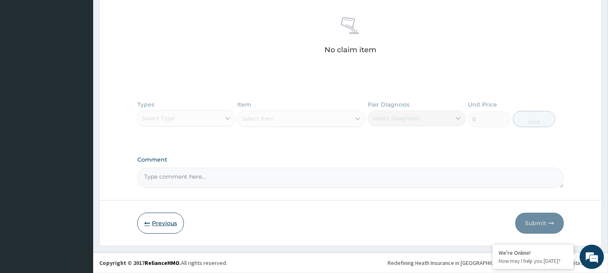
click at [166, 218] on button "Previous" at bounding box center [160, 223] width 47 height 21
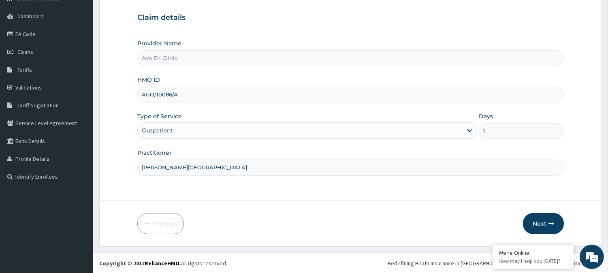
drag, startPoint x: 188, startPoint y: 92, endPoint x: 94, endPoint y: 78, distance: 94.2
click at [94, 78] on section "Step 1 of 2 Claim details Provider Name [PERSON_NAME] Clinic HMO ID AGO/10086/A…" at bounding box center [350, 109] width 515 height 288
paste input "129"
type input "AGO/10129/A"
click at [532, 216] on button "Next" at bounding box center [543, 223] width 41 height 21
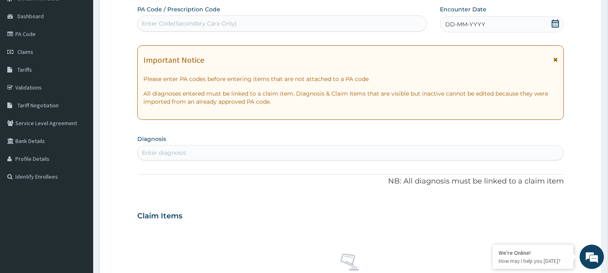
click at [225, 19] on div "Enter Code(Secondary Care Only)" at bounding box center [189, 23] width 95 height 8
paste input "PA/858E2C"
type input "PA/858E2C"
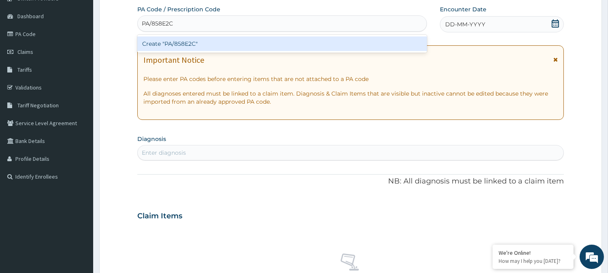
click at [229, 38] on div "Create "PA/858E2C"" at bounding box center [282, 43] width 290 height 15
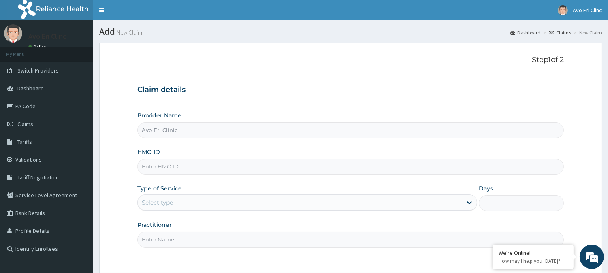
paste input "GMT/10471/A"
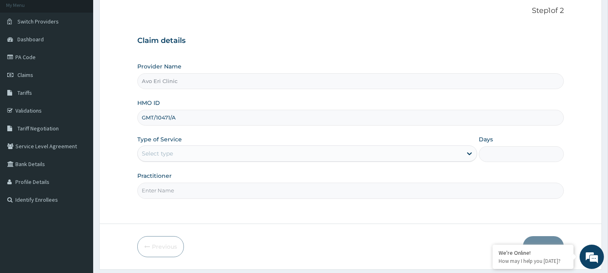
scroll to position [72, 0]
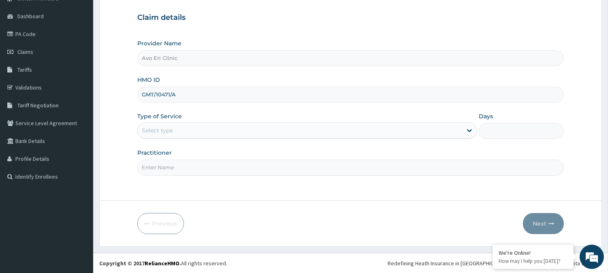
click at [160, 92] on input "GMT/10471/A" at bounding box center [350, 95] width 427 height 16
type input "GMT/10471/A"
click at [173, 128] on div "Select type" at bounding box center [300, 130] width 325 height 13
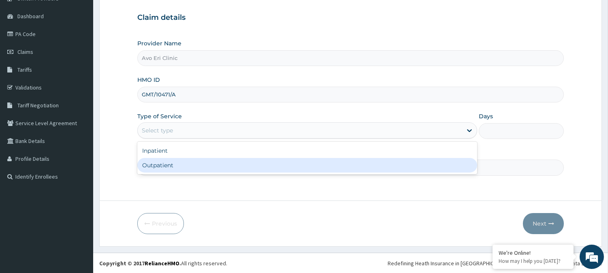
click at [179, 169] on div "Outpatient" at bounding box center [307, 165] width 340 height 15
type input "1"
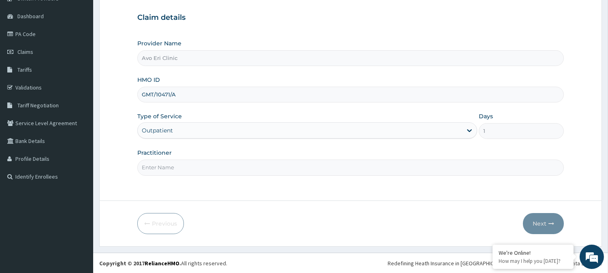
click at [179, 169] on input "Practitioner" at bounding box center [350, 168] width 427 height 16
type input "DR. MAYOWA"
click at [550, 226] on button "Next" at bounding box center [543, 223] width 41 height 21
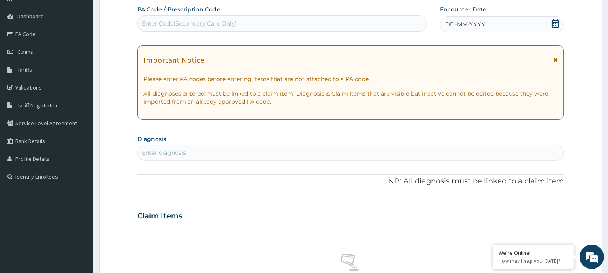
click at [253, 19] on div "Enter Code(Secondary Care Only)" at bounding box center [282, 23] width 289 height 13
paste input "PA/085FF9"
type input "PA/085FF9"
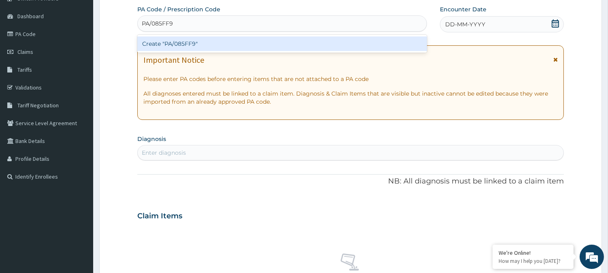
click at [256, 44] on div "Create "PA/085FF9"" at bounding box center [282, 43] width 290 height 15
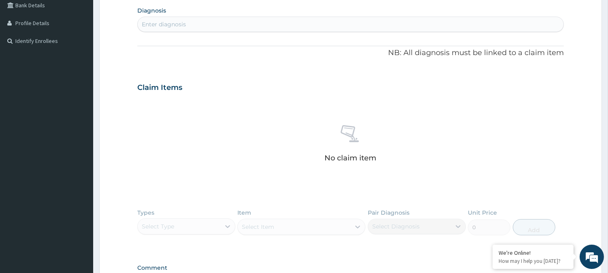
scroll to position [316, 0]
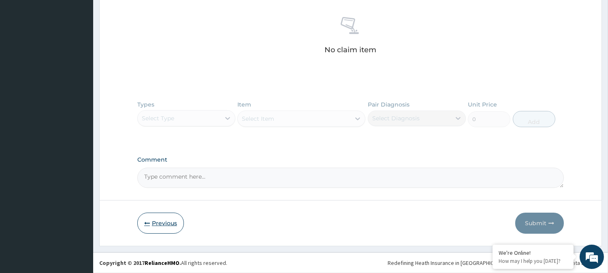
click at [163, 224] on button "Previous" at bounding box center [160, 223] width 47 height 21
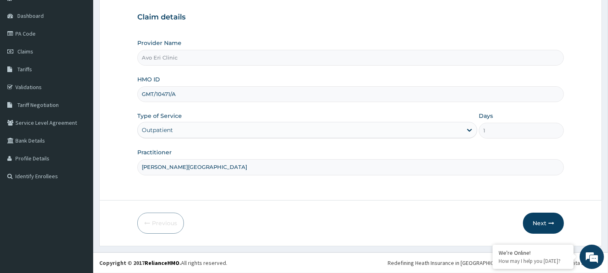
scroll to position [72, 0]
drag, startPoint x: 180, startPoint y: 98, endPoint x: 96, endPoint y: 87, distance: 85.1
click at [96, 87] on section "Step 1 of 2 Claim details Provider Name Avo Eri Clinic HMO ID GMT/10471/A Type …" at bounding box center [350, 109] width 515 height 288
paste input "AGO/10129"
type input "AGO/10129/A"
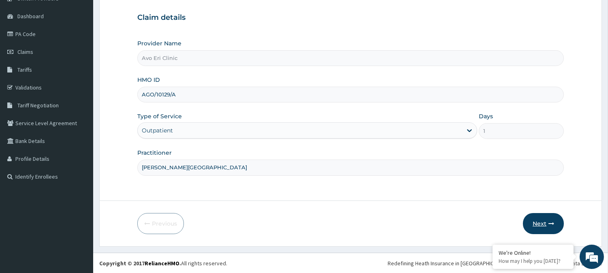
click at [530, 215] on button "Next" at bounding box center [543, 223] width 41 height 21
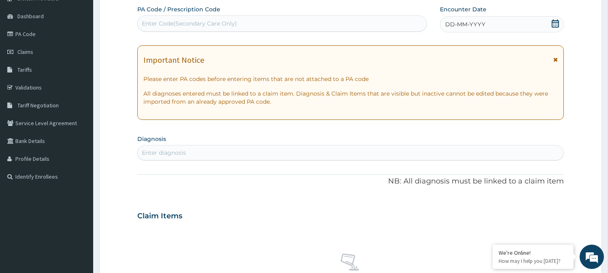
click at [215, 19] on div "Enter Code(Secondary Care Only)" at bounding box center [189, 23] width 95 height 8
paste input "PA/A81E2A"
type input "PA/A81E2A"
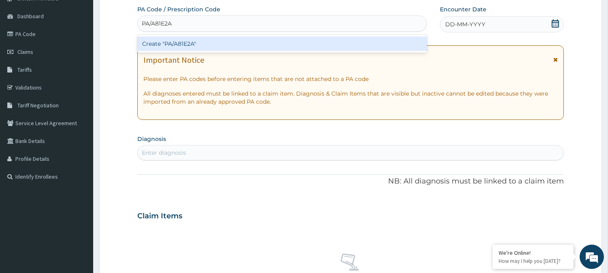
click at [220, 43] on div "Create "PA/A81E2A"" at bounding box center [282, 43] width 290 height 15
